Goal: Information Seeking & Learning: Learn about a topic

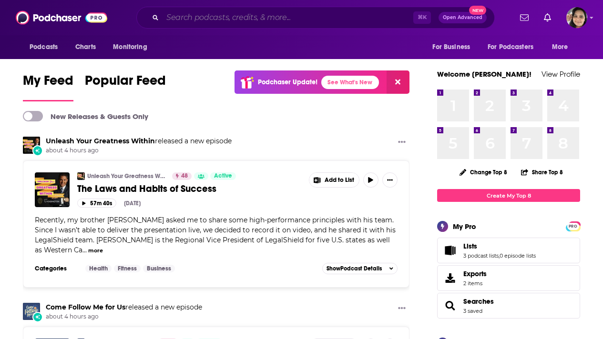
click at [206, 16] on input "Search podcasts, credits, & more..." at bounding box center [288, 17] width 251 height 15
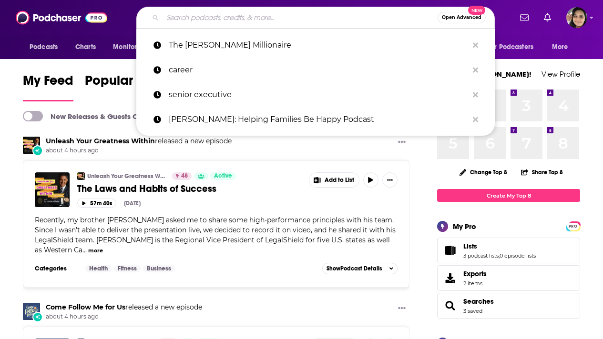
paste input "BETWEEN YOU AND AI"
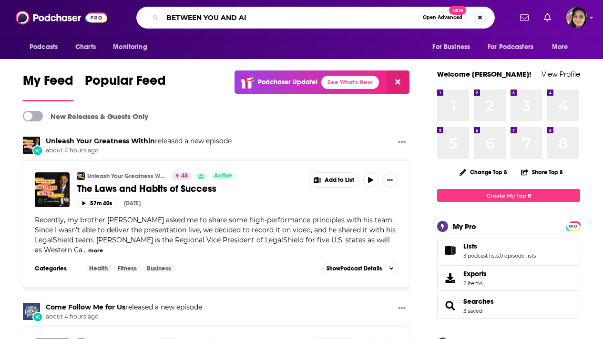
type input "BETWEEN YOU AND AI"
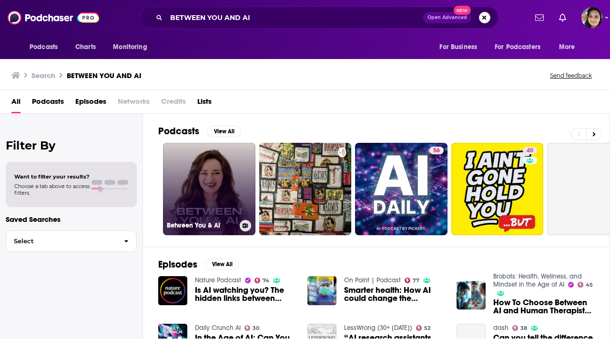
click at [196, 174] on link "Between You & AI" at bounding box center [209, 189] width 92 height 92
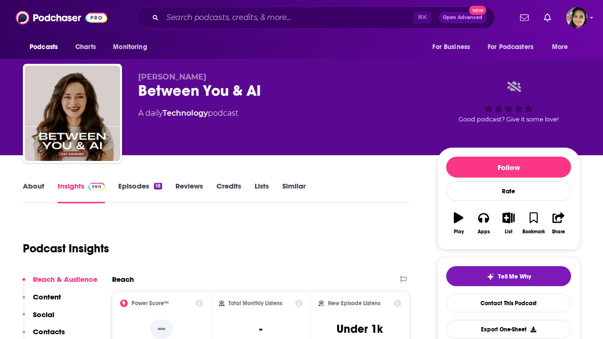
scroll to position [48, 0]
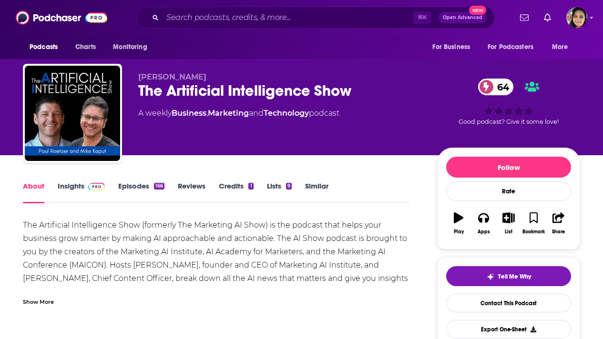
click at [74, 186] on link "Insights" at bounding box center [81, 193] width 47 height 22
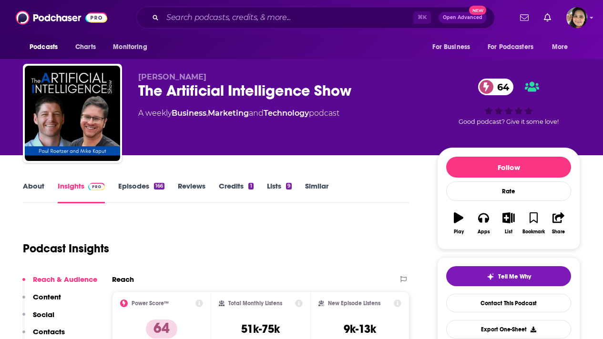
click at [31, 185] on link "About" at bounding box center [33, 193] width 21 height 22
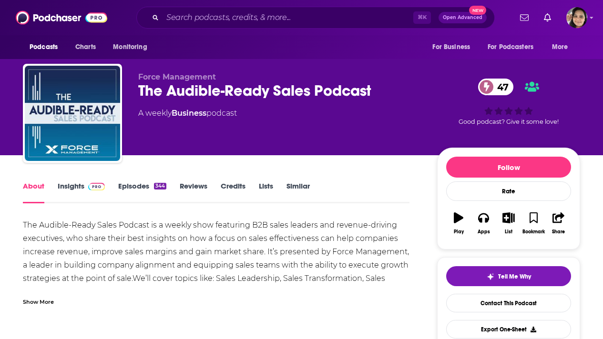
click at [73, 189] on link "Insights" at bounding box center [81, 193] width 47 height 22
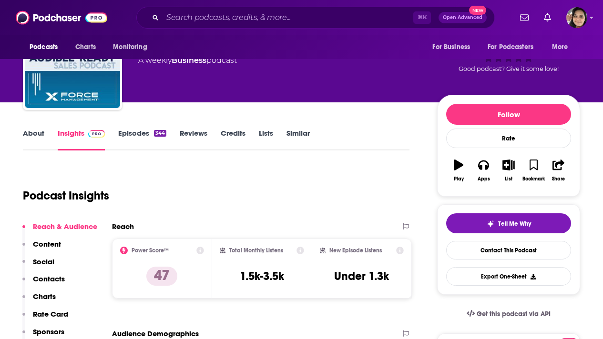
scroll to position [51, 0]
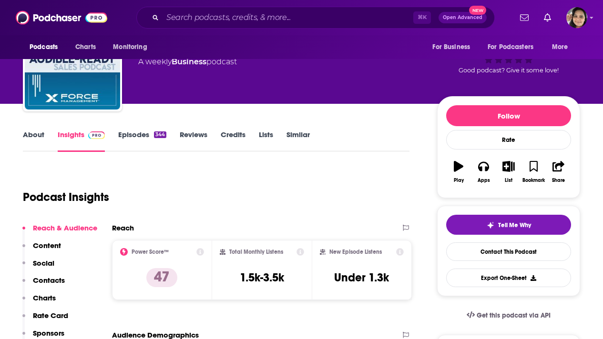
click at [35, 134] on link "About" at bounding box center [33, 141] width 21 height 22
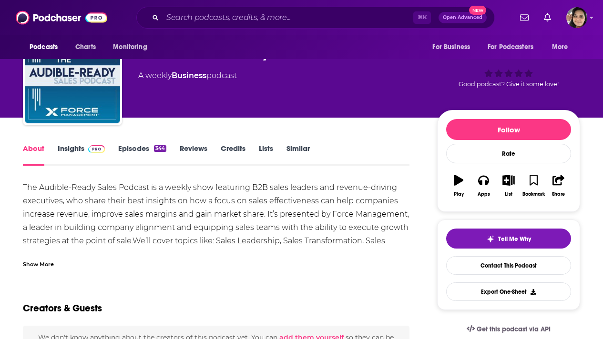
scroll to position [40, 0]
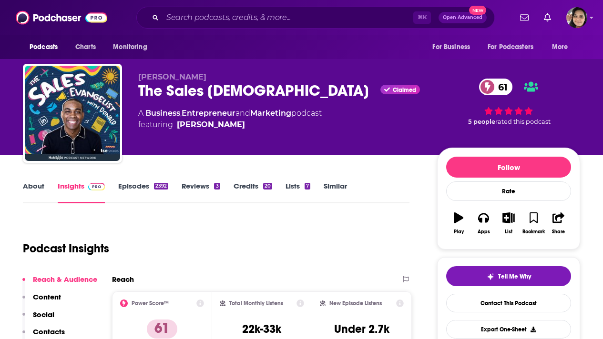
click at [33, 188] on link "About" at bounding box center [33, 193] width 21 height 22
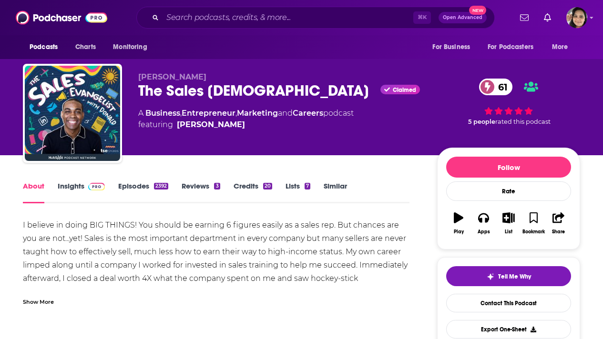
scroll to position [129, 0]
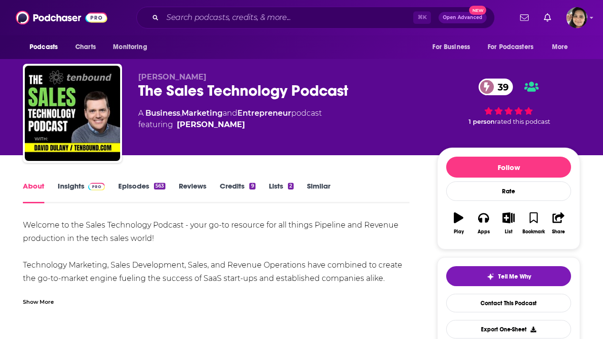
click at [72, 183] on link "Insights" at bounding box center [81, 193] width 47 height 22
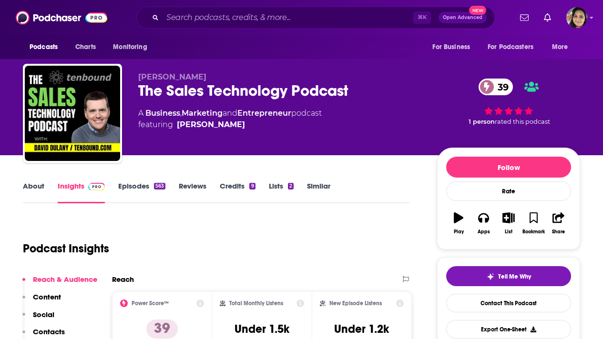
click at [35, 187] on link "About" at bounding box center [33, 193] width 21 height 22
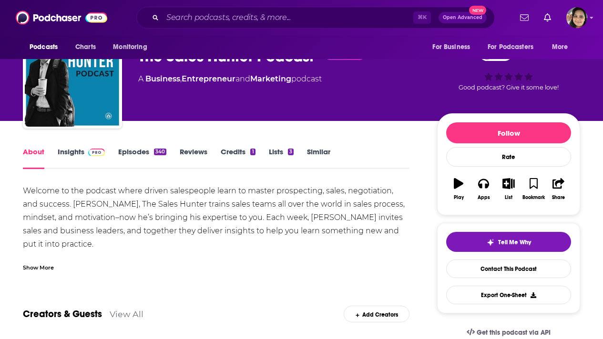
scroll to position [34, 0]
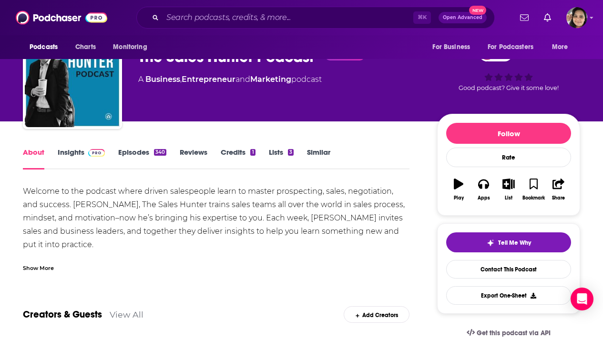
click at [74, 154] on link "Insights" at bounding box center [81, 159] width 47 height 22
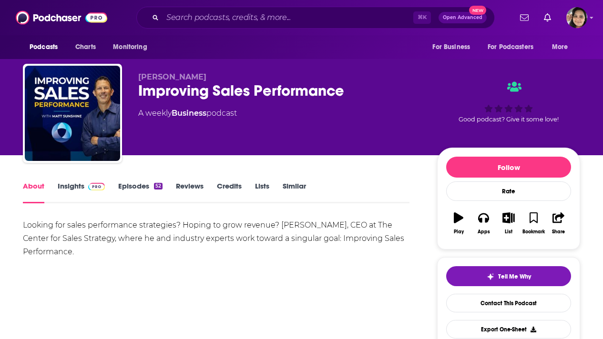
click at [73, 190] on link "Insights" at bounding box center [81, 193] width 47 height 22
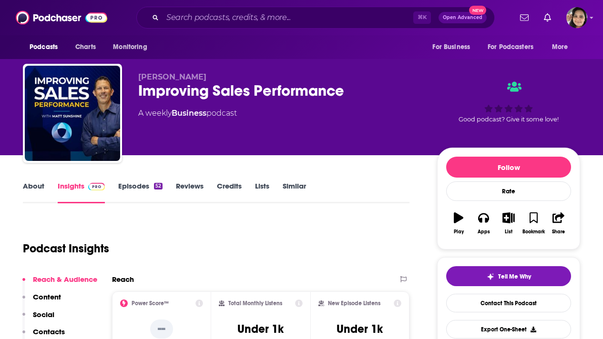
click at [135, 188] on link "Episodes 52" at bounding box center [140, 193] width 44 height 22
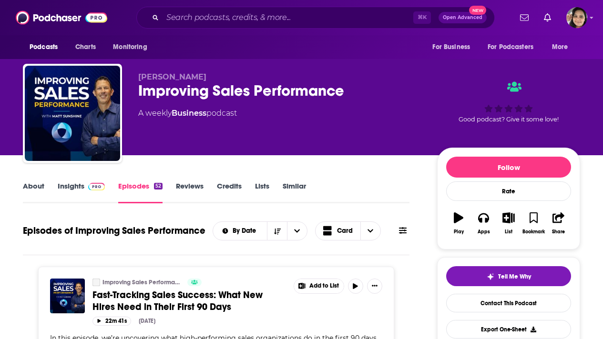
scroll to position [99, 0]
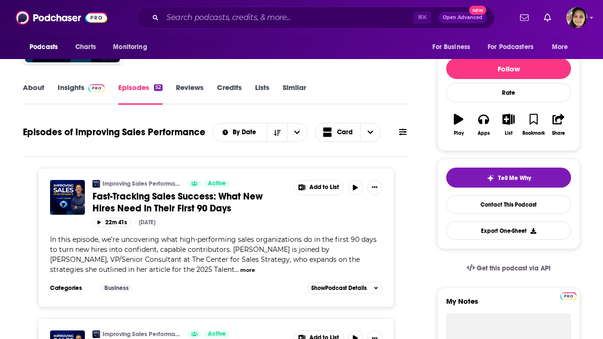
click at [30, 88] on link "About" at bounding box center [33, 94] width 21 height 22
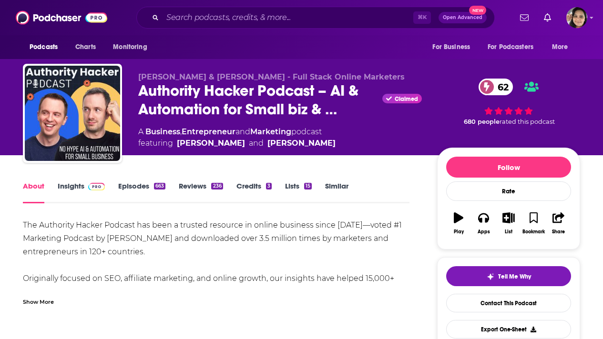
click at [36, 299] on div "Show More" at bounding box center [38, 301] width 31 height 9
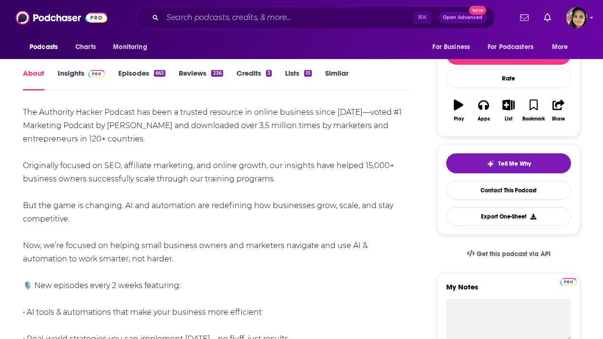
scroll to position [98, 0]
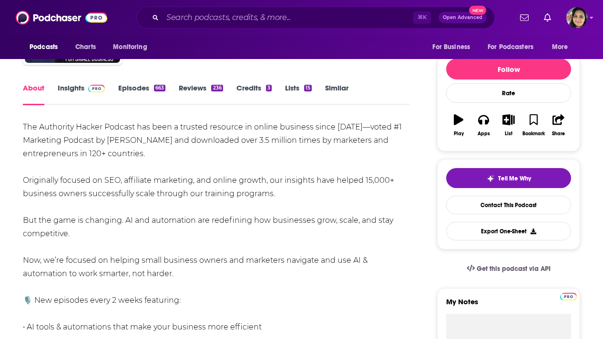
click at [73, 84] on link "Insights" at bounding box center [81, 94] width 47 height 22
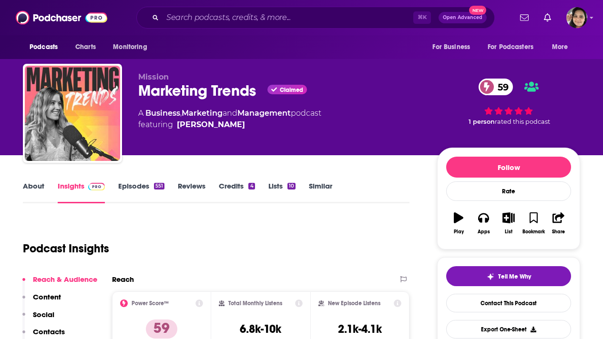
click at [32, 189] on link "About" at bounding box center [33, 193] width 21 height 22
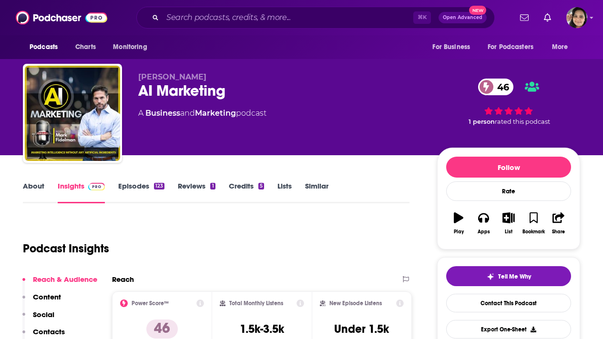
click at [31, 189] on link "About" at bounding box center [33, 193] width 21 height 22
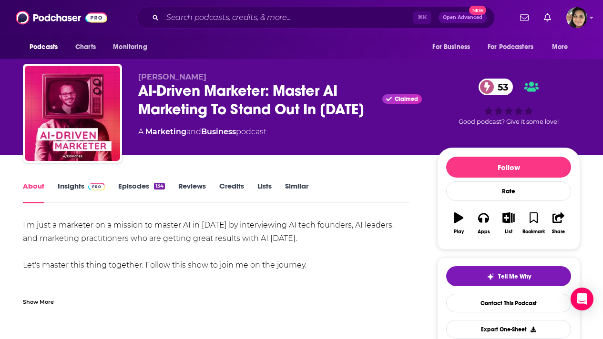
click at [67, 187] on link "Insights" at bounding box center [81, 193] width 47 height 22
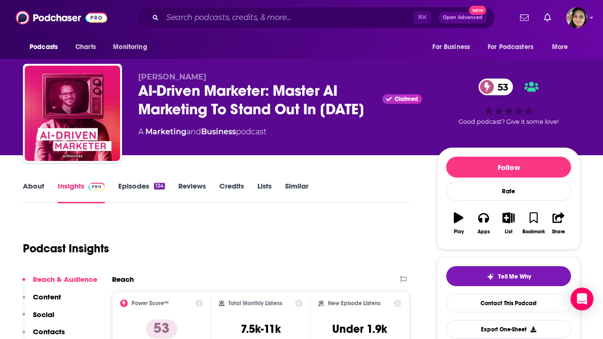
click at [34, 183] on link "About" at bounding box center [33, 193] width 21 height 22
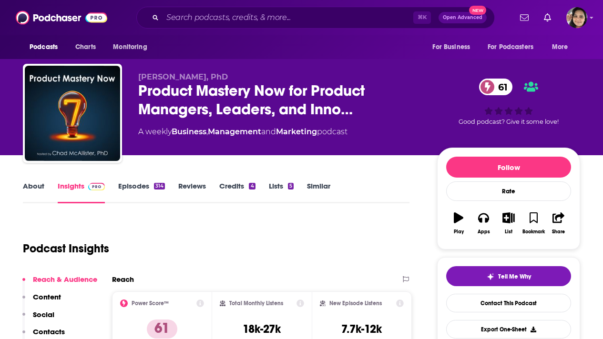
click at [35, 184] on link "About" at bounding box center [33, 193] width 21 height 22
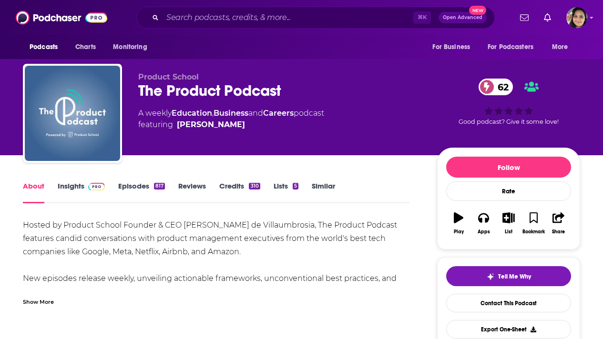
click at [36, 301] on div "Show More" at bounding box center [38, 301] width 31 height 9
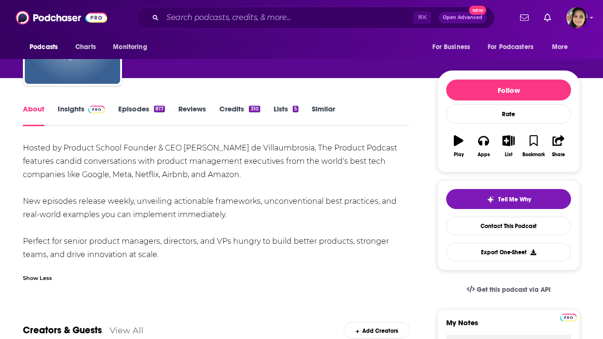
scroll to position [81, 0]
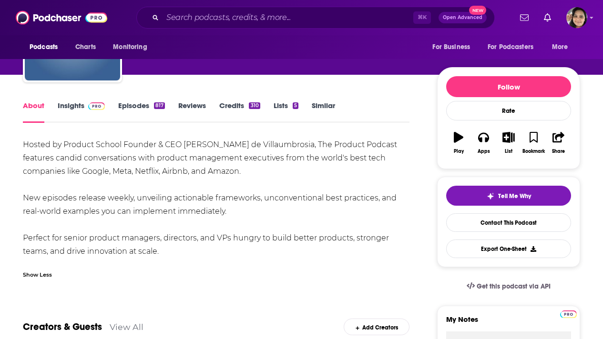
click at [74, 104] on link "Insights" at bounding box center [81, 112] width 47 height 22
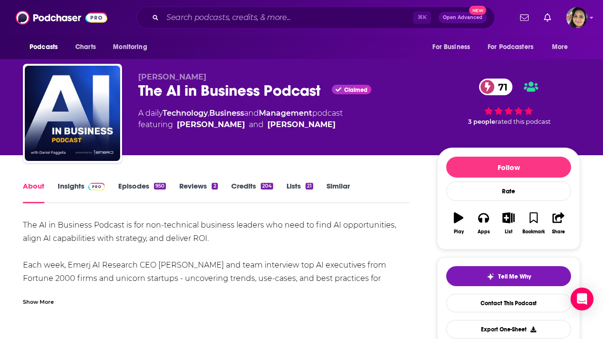
click at [35, 300] on div "Show More" at bounding box center [38, 301] width 31 height 9
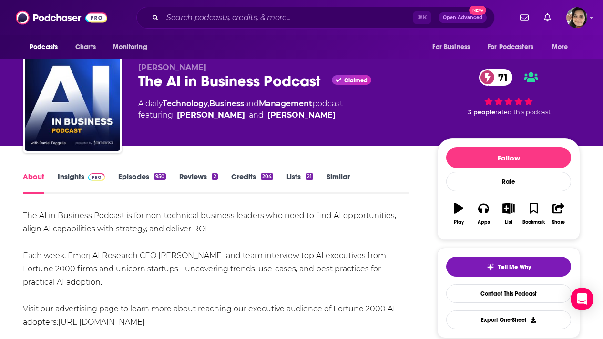
scroll to position [6, 0]
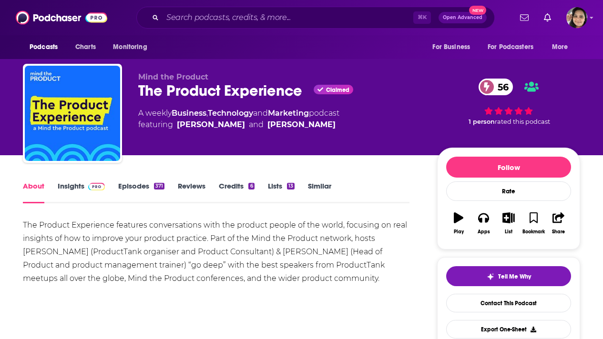
click at [72, 187] on link "Insights" at bounding box center [81, 193] width 47 height 22
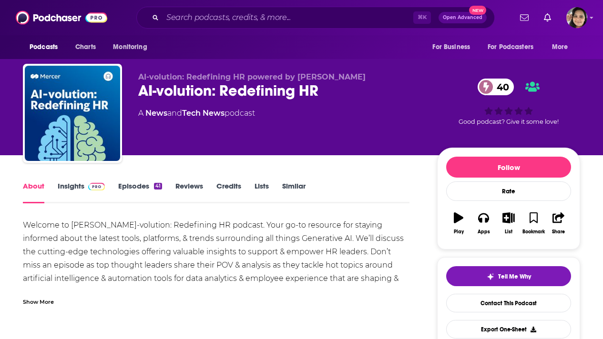
click at [67, 183] on link "Insights" at bounding box center [81, 193] width 47 height 22
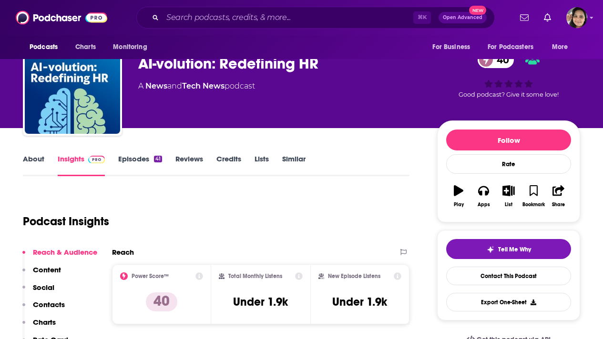
scroll to position [31, 0]
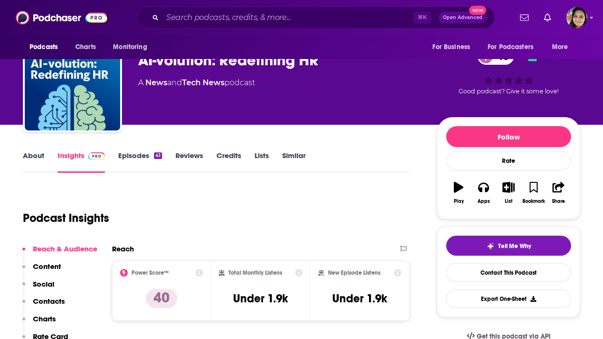
click at [37, 154] on link "About" at bounding box center [33, 162] width 21 height 22
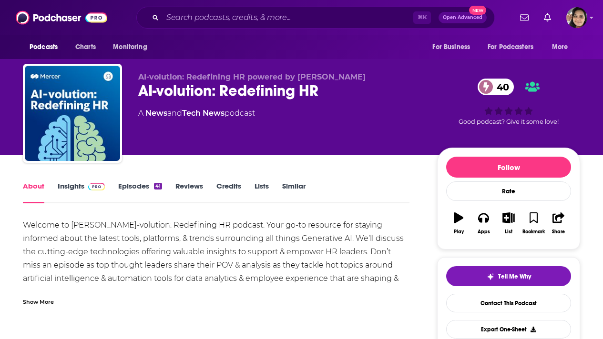
click at [71, 185] on link "Insights" at bounding box center [81, 193] width 47 height 22
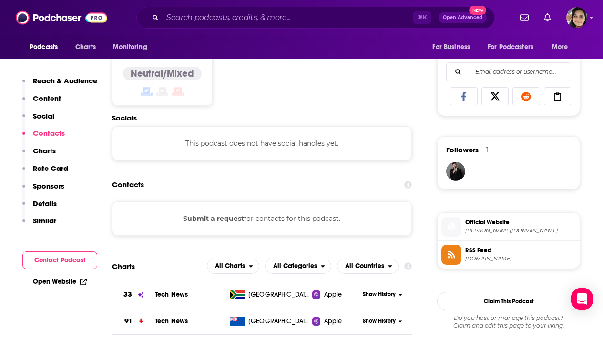
scroll to position [599, 0]
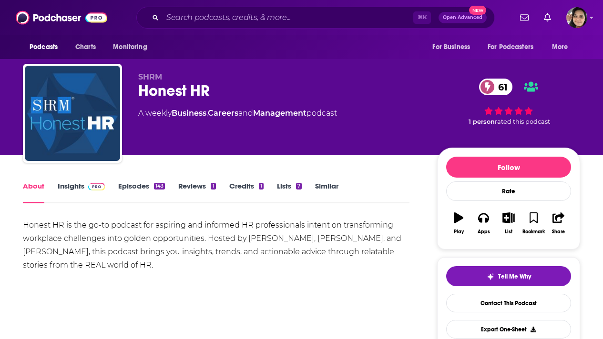
click at [73, 188] on link "Insights" at bounding box center [81, 193] width 47 height 22
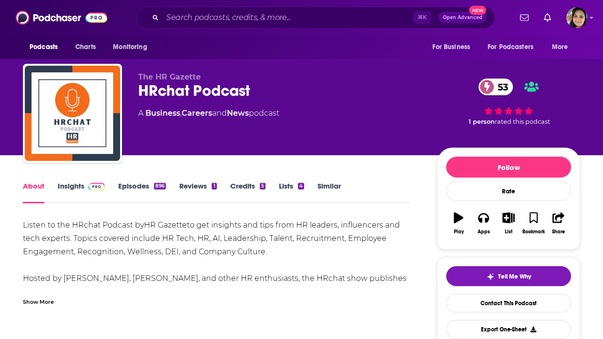
click at [68, 184] on link "Insights" at bounding box center [81, 193] width 47 height 22
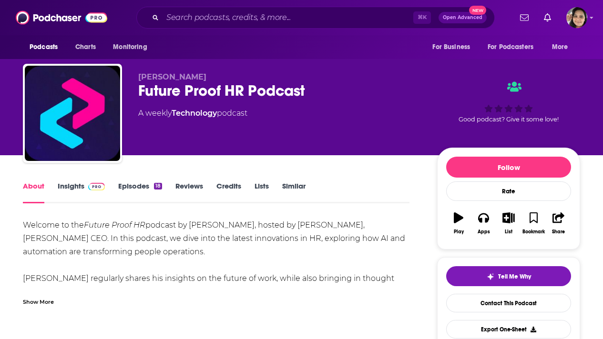
click at [73, 185] on link "Insights" at bounding box center [81, 193] width 47 height 22
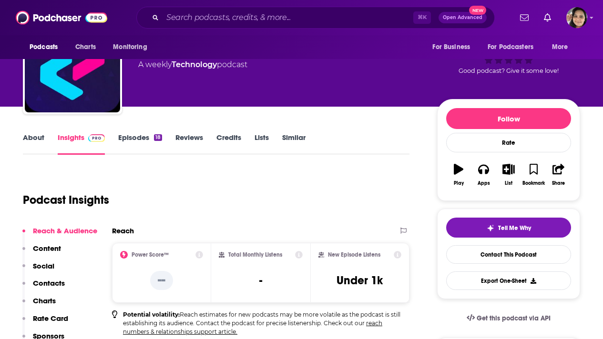
scroll to position [49, 0]
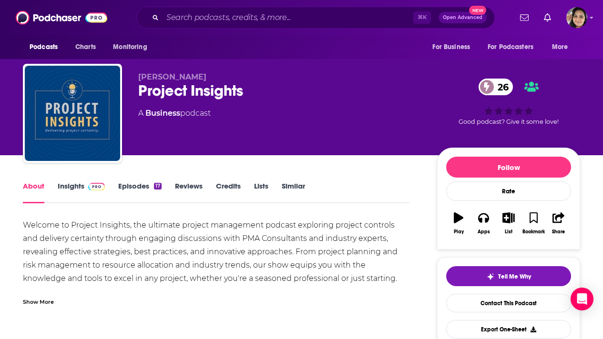
click at [71, 186] on link "Insights" at bounding box center [81, 193] width 47 height 22
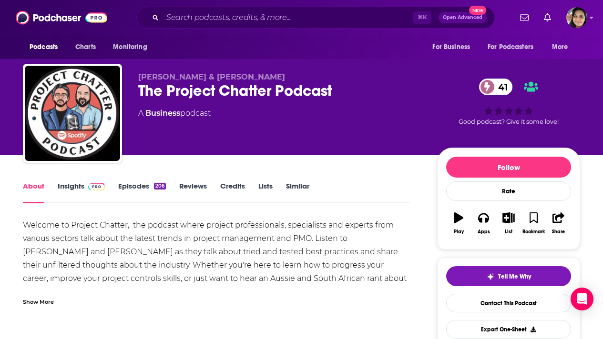
click at [71, 189] on link "Insights" at bounding box center [81, 193] width 47 height 22
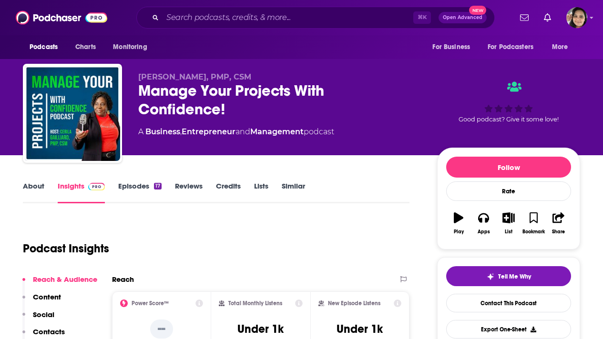
click at [39, 190] on link "About" at bounding box center [33, 193] width 21 height 22
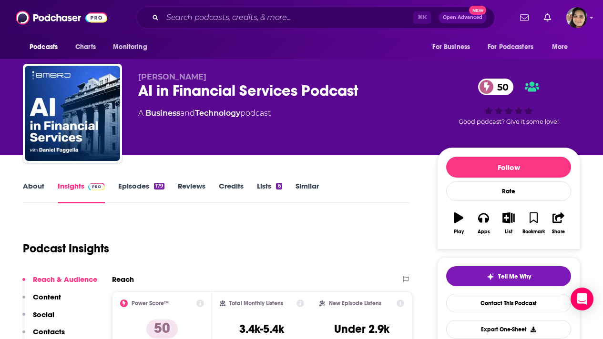
click at [35, 186] on link "About" at bounding box center [33, 193] width 21 height 22
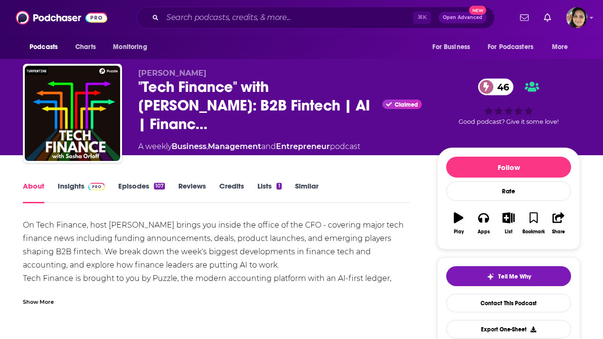
click at [71, 186] on link "Insights" at bounding box center [81, 193] width 47 height 22
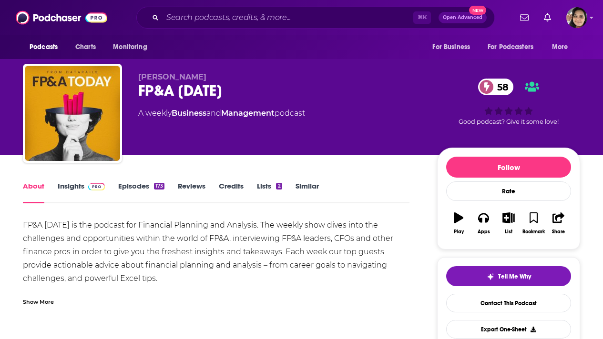
click at [71, 187] on link "Insights" at bounding box center [81, 193] width 47 height 22
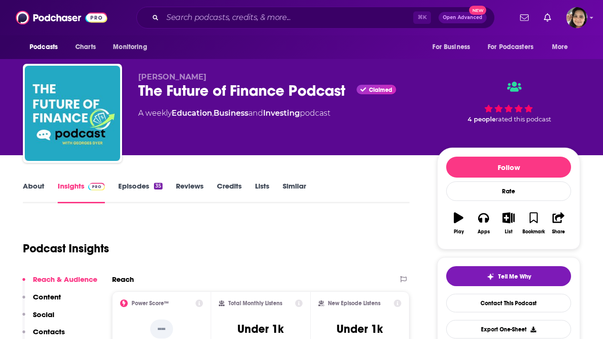
click at [32, 187] on link "About" at bounding box center [33, 193] width 21 height 22
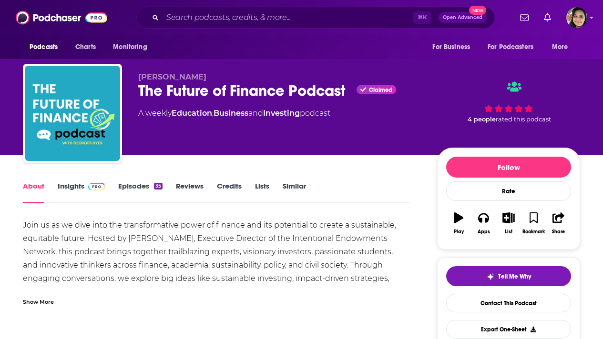
click at [37, 300] on div "Show More" at bounding box center [38, 301] width 31 height 9
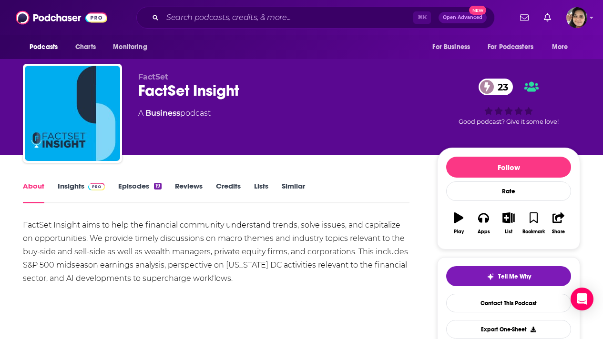
click at [68, 190] on link "Insights" at bounding box center [81, 193] width 47 height 22
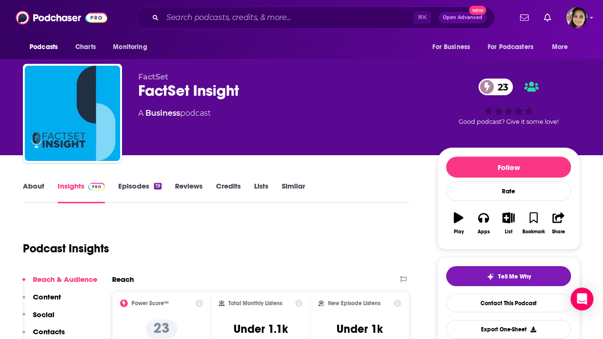
click at [39, 183] on link "About" at bounding box center [33, 193] width 21 height 22
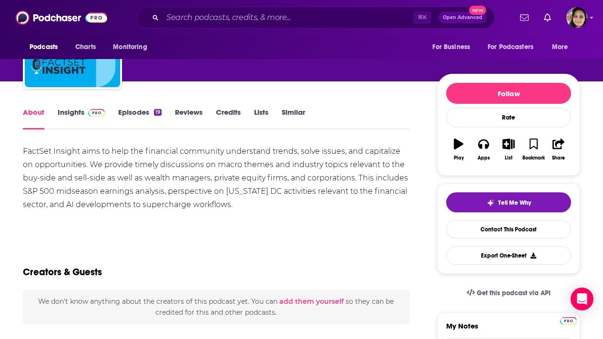
scroll to position [80, 0]
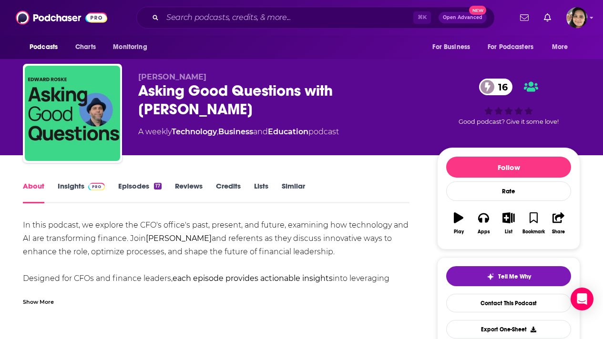
click at [72, 185] on link "Insights" at bounding box center [81, 193] width 47 height 22
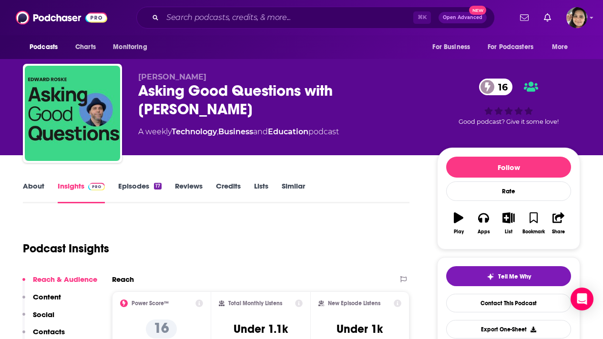
click at [31, 186] on link "About" at bounding box center [33, 193] width 21 height 22
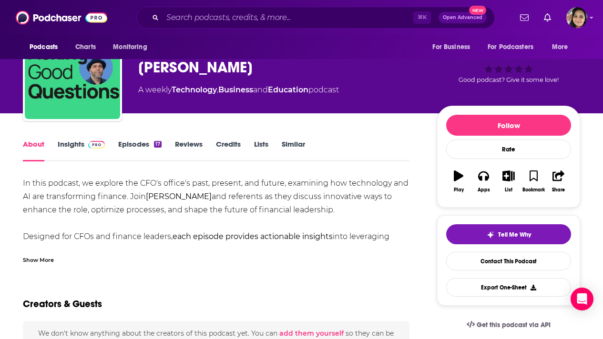
scroll to position [42, 0]
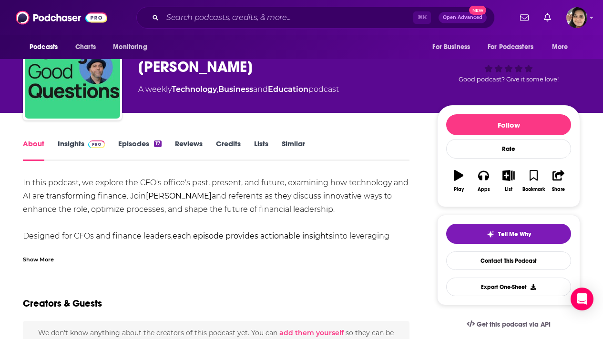
click at [39, 260] on div "Show More" at bounding box center [38, 258] width 31 height 9
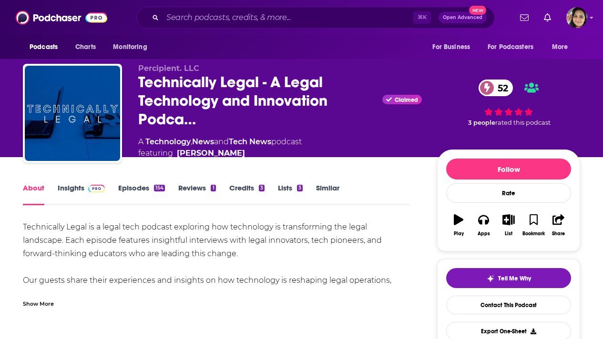
click at [73, 189] on link "Insights" at bounding box center [81, 194] width 47 height 22
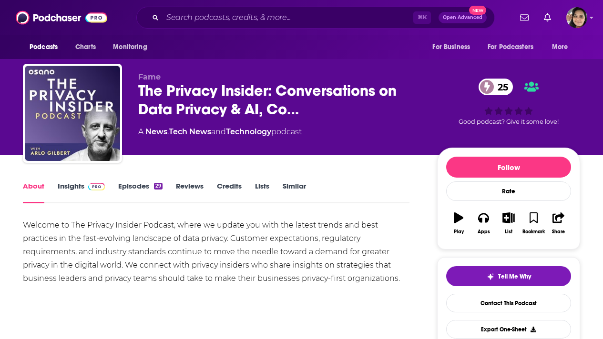
click at [71, 186] on link "Insights" at bounding box center [81, 193] width 47 height 22
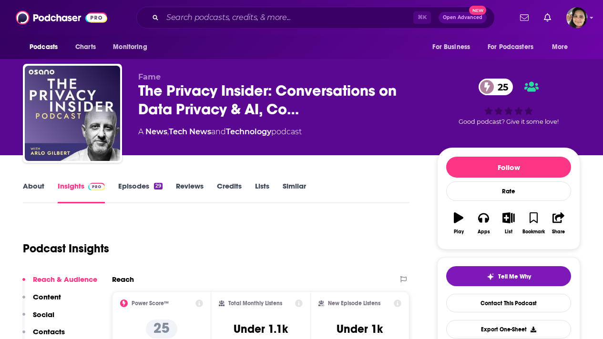
click at [33, 183] on link "About" at bounding box center [33, 193] width 21 height 22
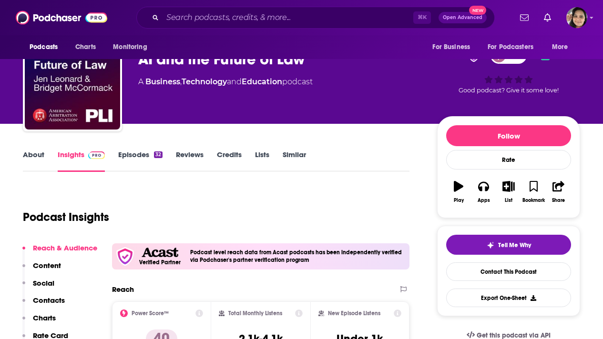
scroll to position [5, 0]
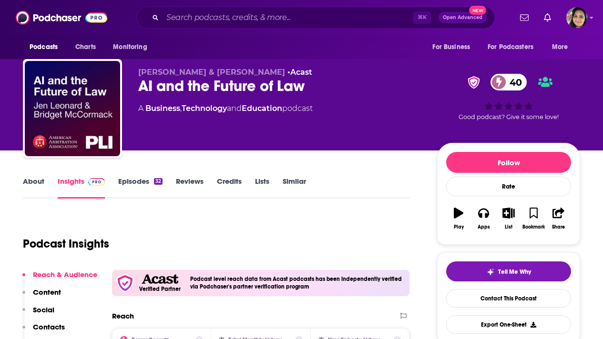
click at [37, 178] on link "About" at bounding box center [33, 188] width 21 height 22
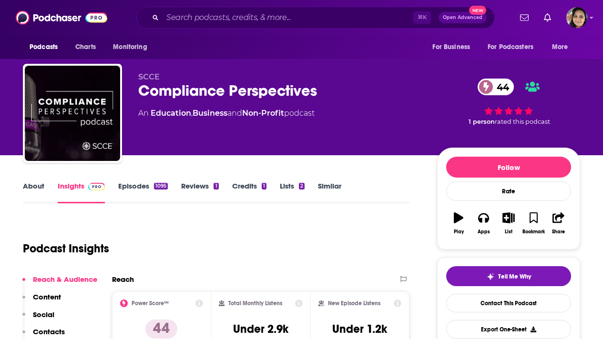
click at [31, 185] on link "About" at bounding box center [33, 193] width 21 height 22
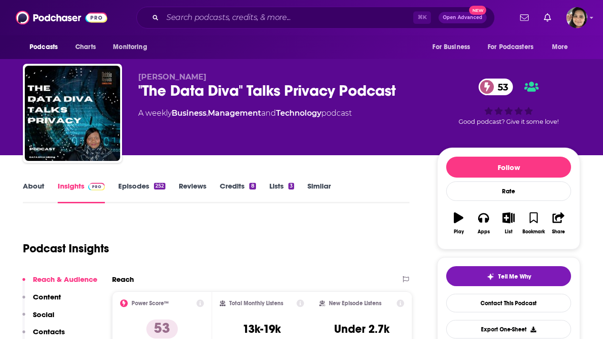
click at [37, 185] on link "About" at bounding box center [33, 193] width 21 height 22
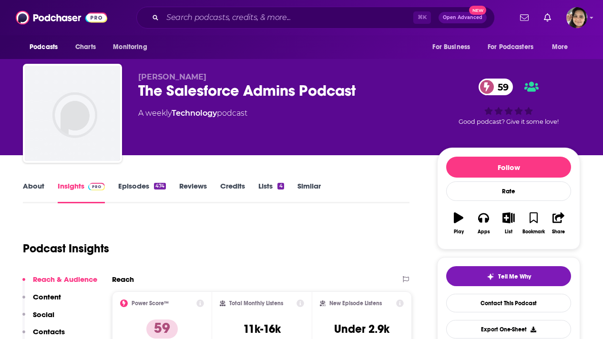
click at [34, 187] on link "About" at bounding box center [33, 193] width 21 height 22
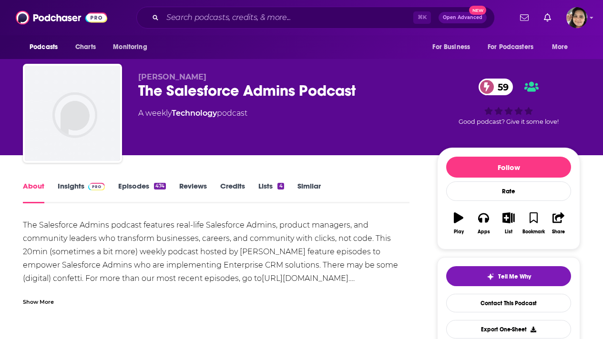
click at [67, 188] on link "Insights" at bounding box center [81, 193] width 47 height 22
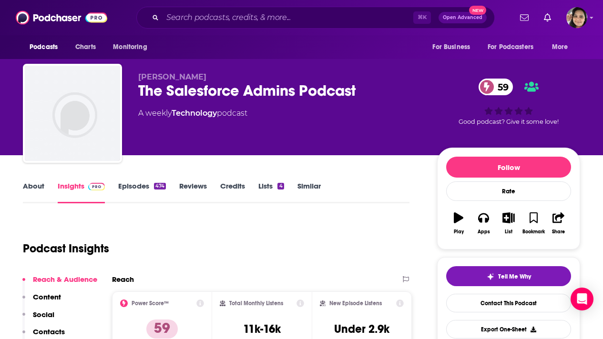
click at [28, 189] on link "About" at bounding box center [33, 193] width 21 height 22
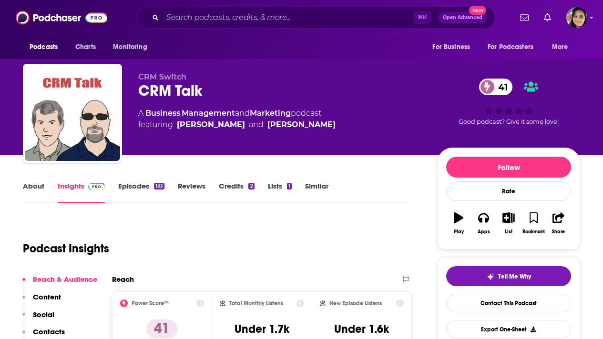
click at [35, 187] on link "About" at bounding box center [33, 193] width 21 height 22
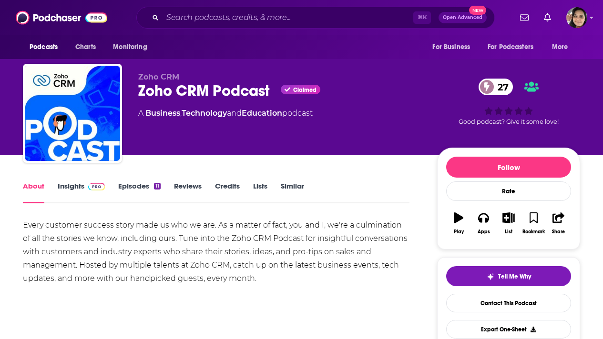
click at [131, 185] on link "Episodes 11" at bounding box center [139, 193] width 42 height 22
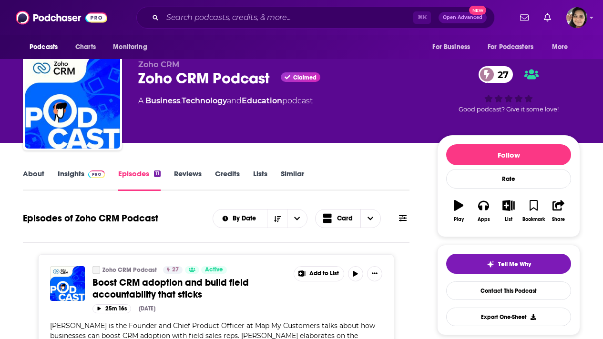
scroll to position [16, 0]
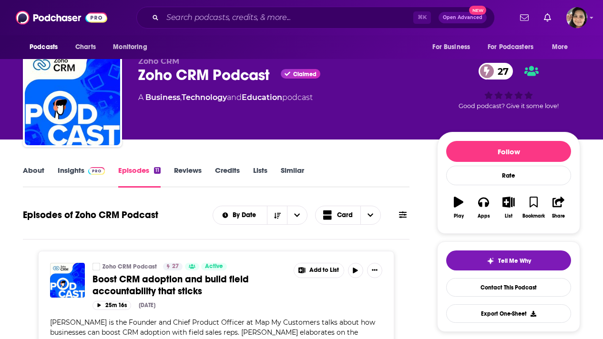
click at [76, 167] on link "Insights" at bounding box center [81, 177] width 47 height 22
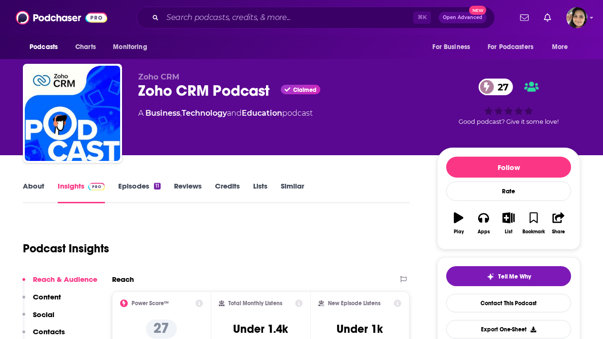
scroll to position [65, 0]
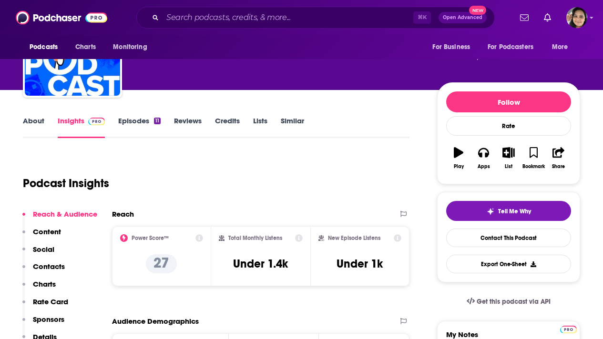
click at [37, 120] on link "About" at bounding box center [33, 127] width 21 height 22
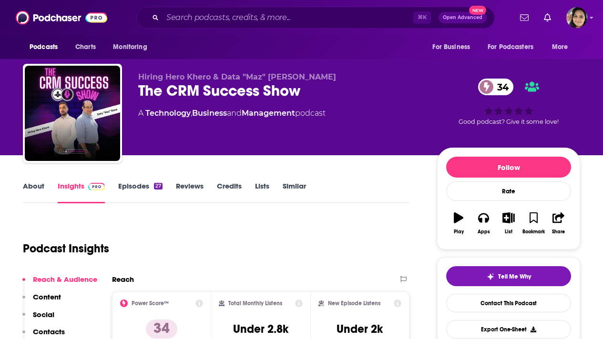
click at [37, 185] on link "About" at bounding box center [33, 193] width 21 height 22
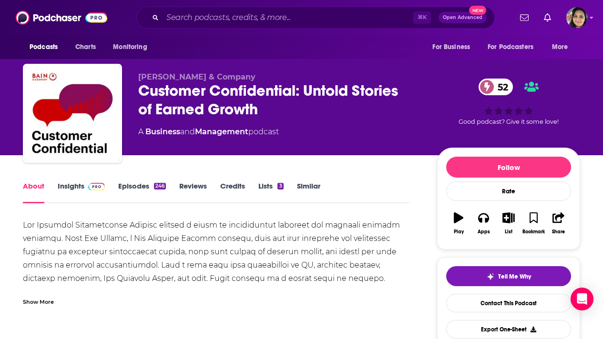
click at [74, 187] on link "Insights" at bounding box center [81, 193] width 47 height 22
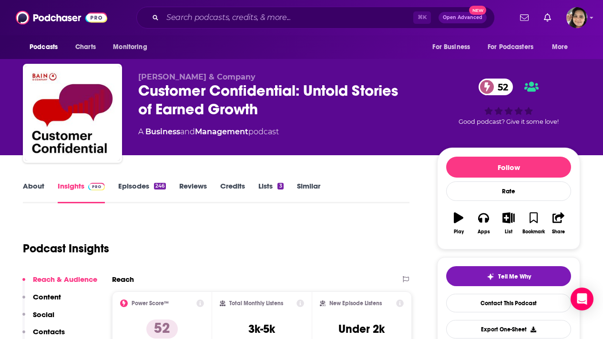
scroll to position [46, 0]
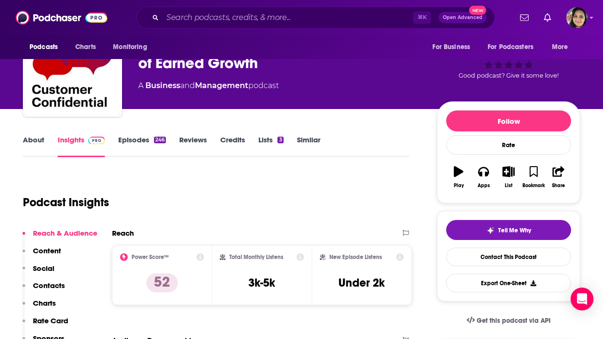
click at [31, 141] on link "About" at bounding box center [33, 146] width 21 height 22
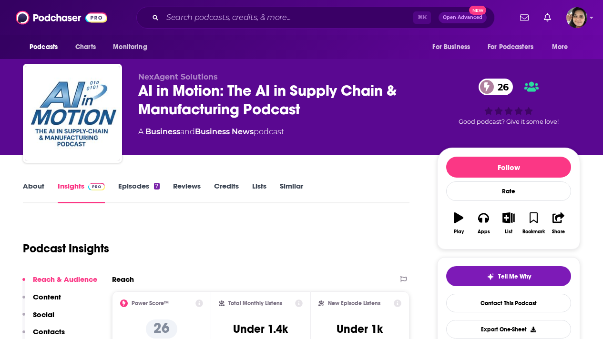
click at [29, 184] on link "About" at bounding box center [33, 193] width 21 height 22
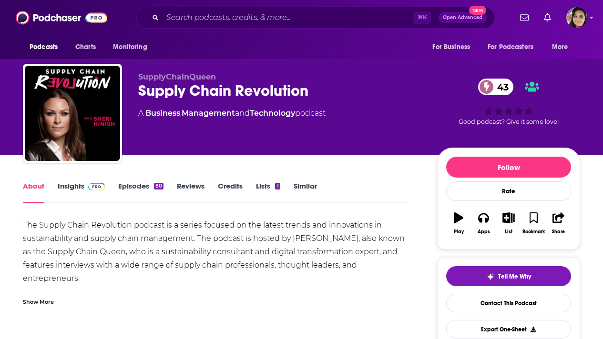
click at [67, 183] on link "Insights" at bounding box center [81, 193] width 47 height 22
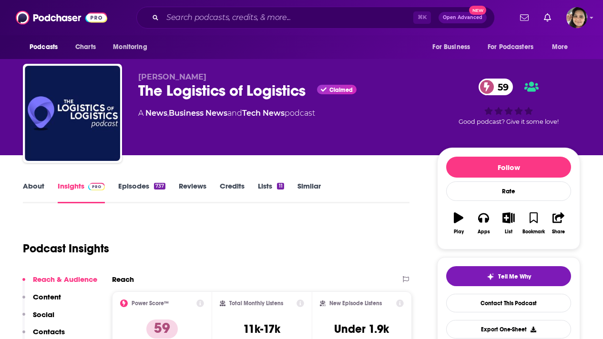
click at [35, 187] on link "About" at bounding box center [33, 193] width 21 height 22
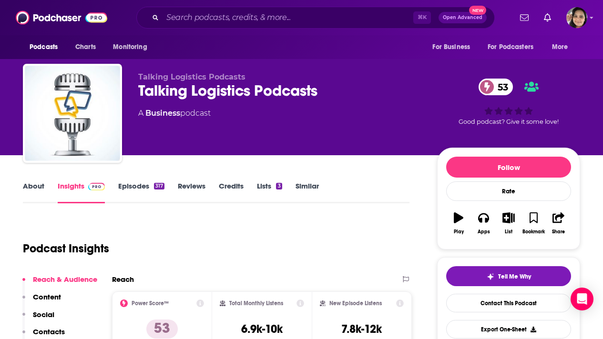
click at [35, 188] on link "About" at bounding box center [33, 193] width 21 height 22
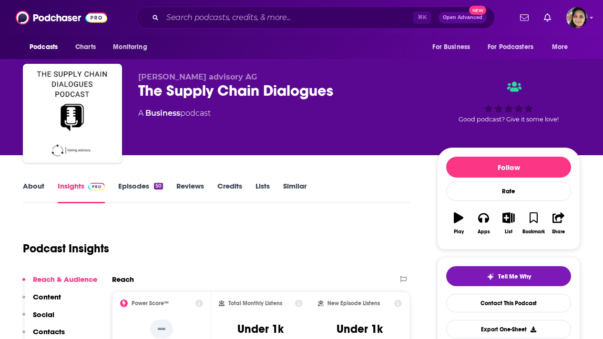
click at [29, 186] on link "About" at bounding box center [33, 193] width 21 height 22
